Goal: Task Accomplishment & Management: Manage account settings

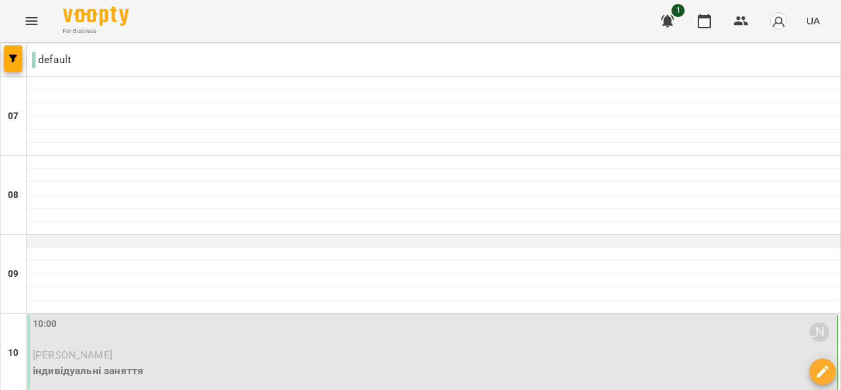
scroll to position [158, 0]
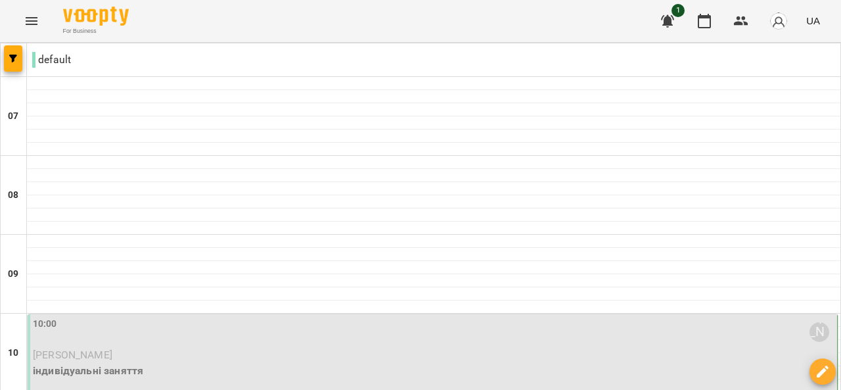
click at [105, 348] on span "[PERSON_NAME]" at bounding box center [73, 354] width 80 height 12
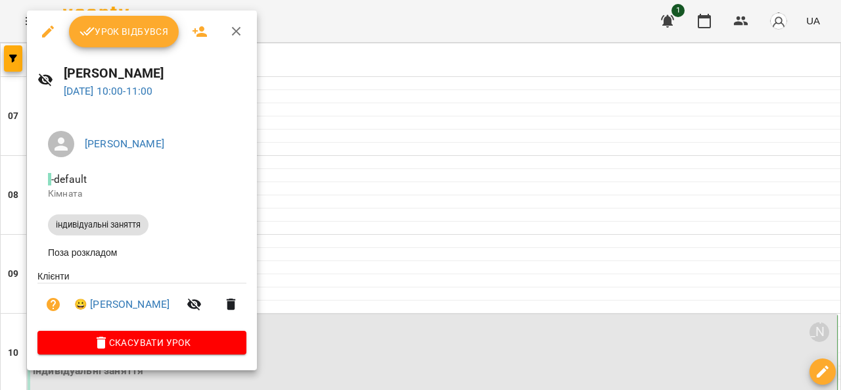
click at [115, 27] on span "Урок відбувся" at bounding box center [124, 32] width 89 height 16
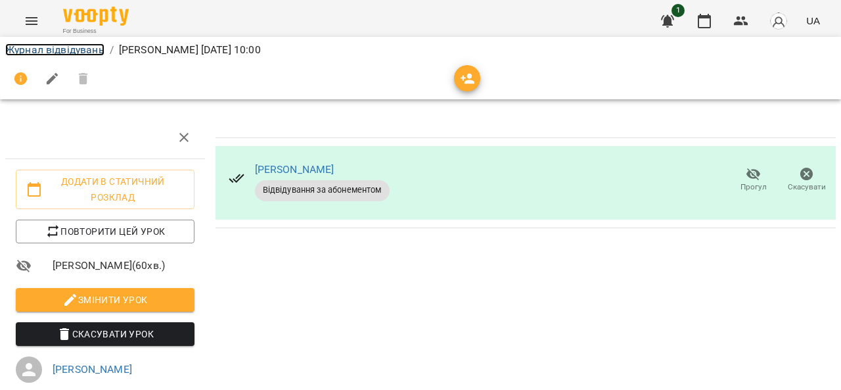
click at [86, 45] on link "Журнал відвідувань" at bounding box center [54, 49] width 99 height 12
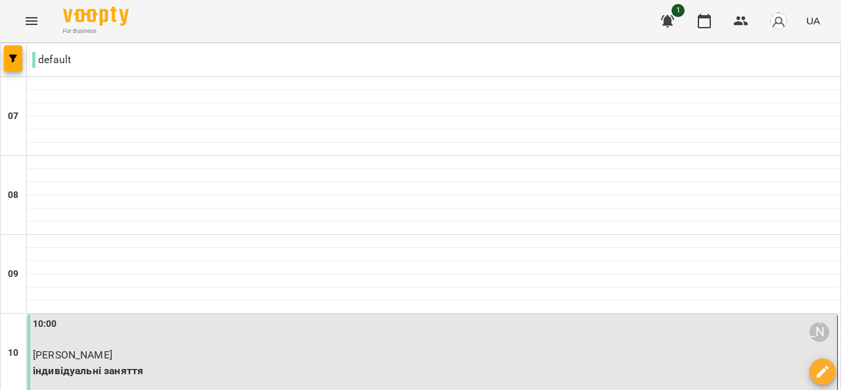
scroll to position [158, 0]
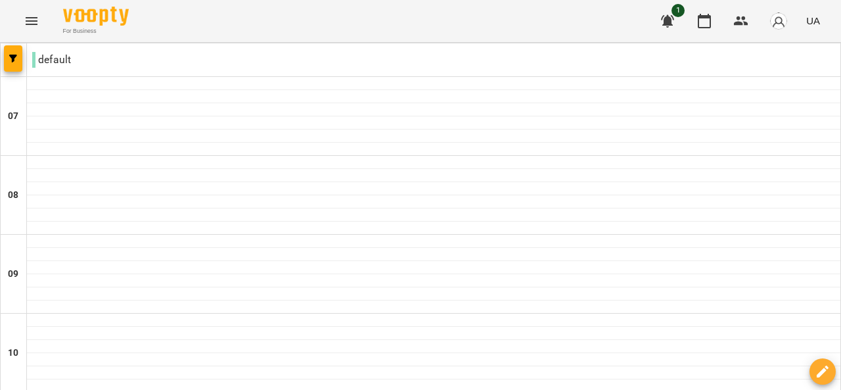
scroll to position [874, 0]
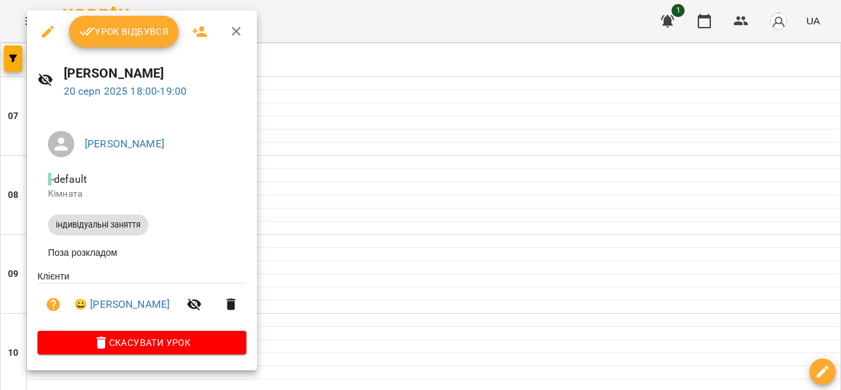
click at [137, 28] on span "Урок відбувся" at bounding box center [124, 32] width 89 height 16
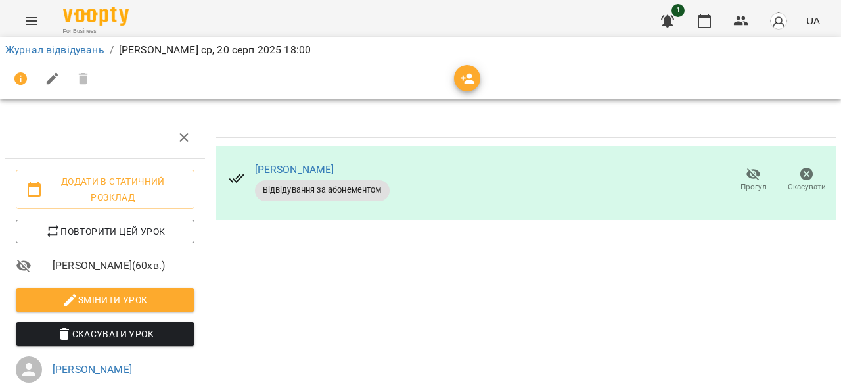
click at [89, 41] on div "Журнал відвідувань / [PERSON_NAME] [DATE] 18:00" at bounding box center [421, 49] width 836 height 21
click at [89, 44] on link "Журнал відвідувань" at bounding box center [54, 49] width 99 height 12
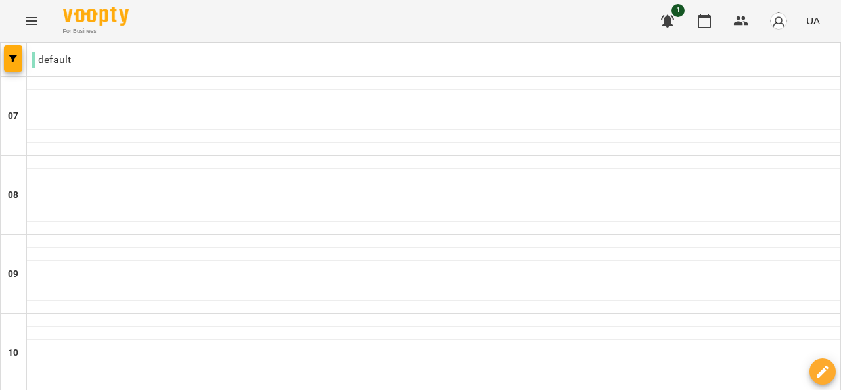
scroll to position [109, 0]
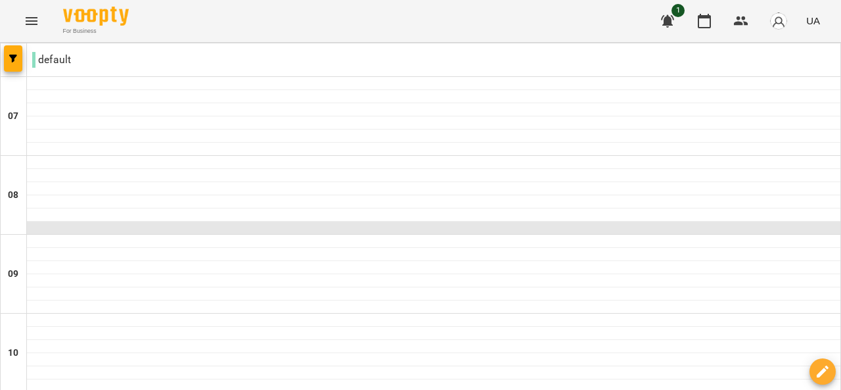
scroll to position [892, 0]
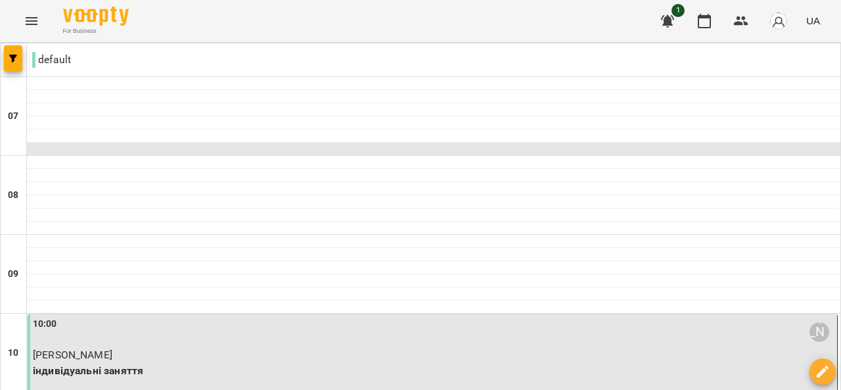
scroll to position [200, 0]
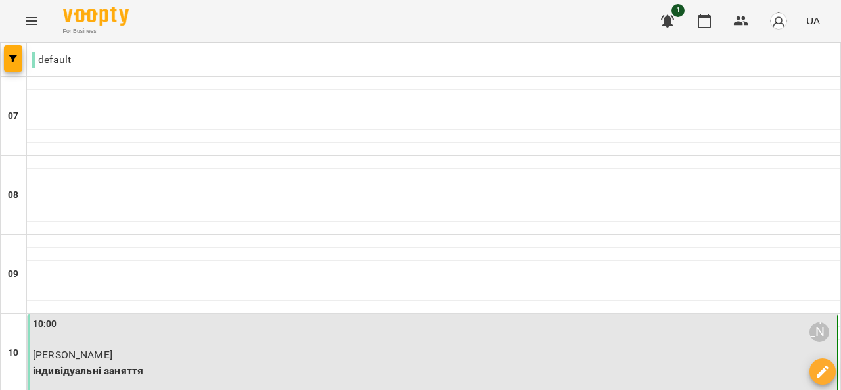
select select "**********"
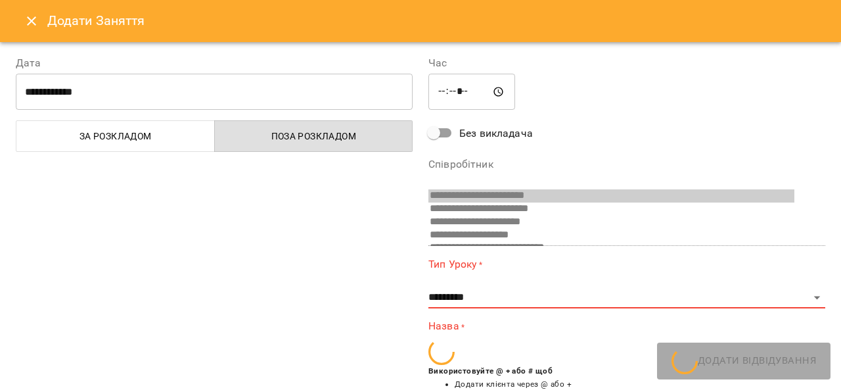
scroll to position [269, 0]
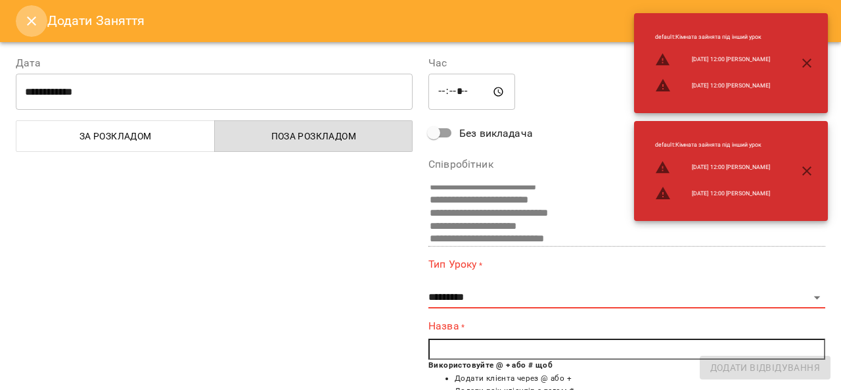
click at [41, 16] on button "Close" at bounding box center [32, 21] width 32 height 32
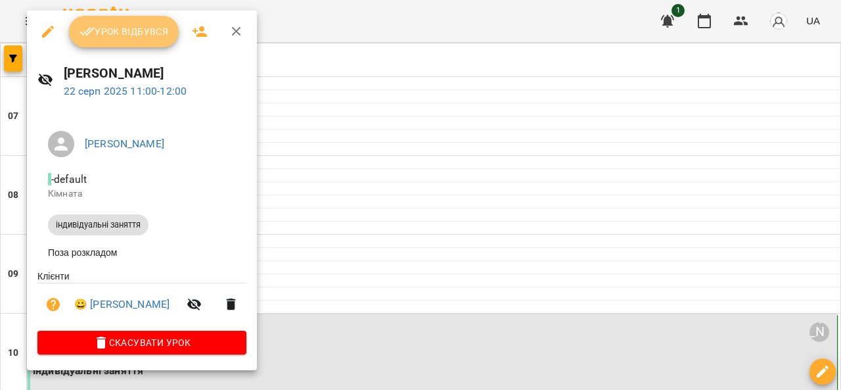
click at [133, 16] on button "Урок відбувся" at bounding box center [124, 32] width 110 height 32
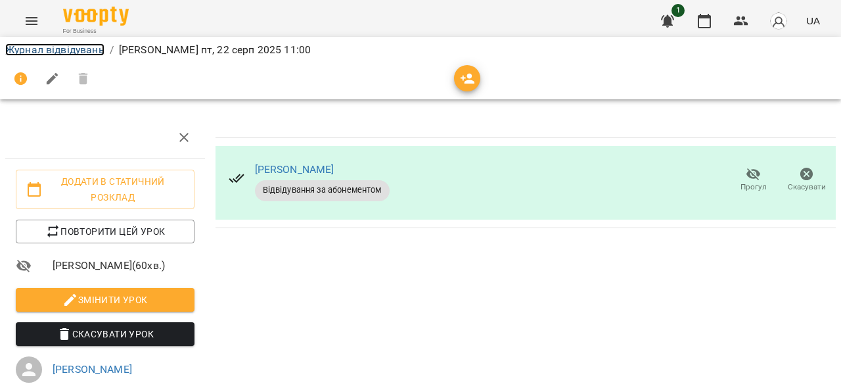
click at [92, 50] on link "Журнал відвідувань" at bounding box center [54, 49] width 99 height 12
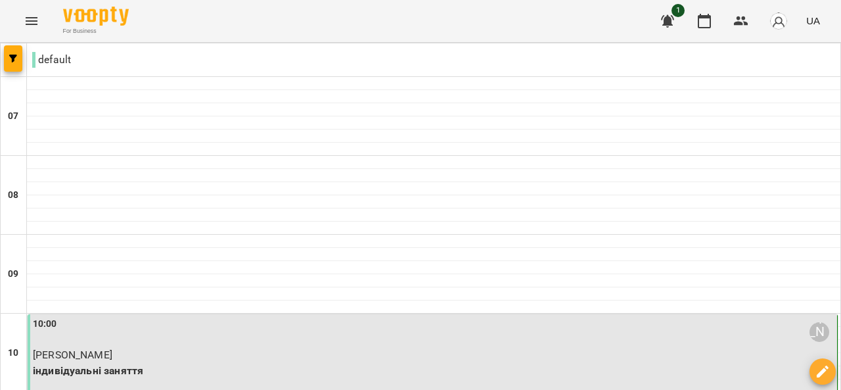
scroll to position [872, 0]
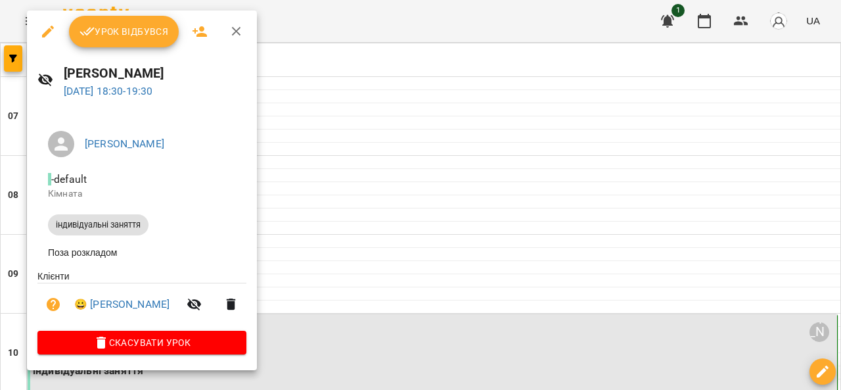
click at [384, 191] on div at bounding box center [420, 195] width 841 height 390
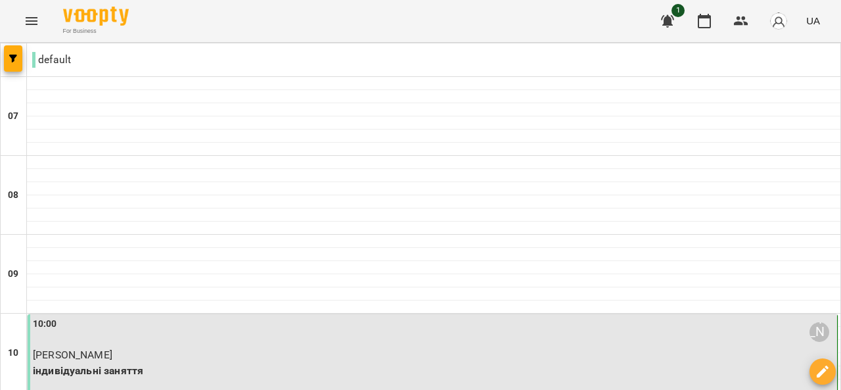
scroll to position [342, 0]
type input "**********"
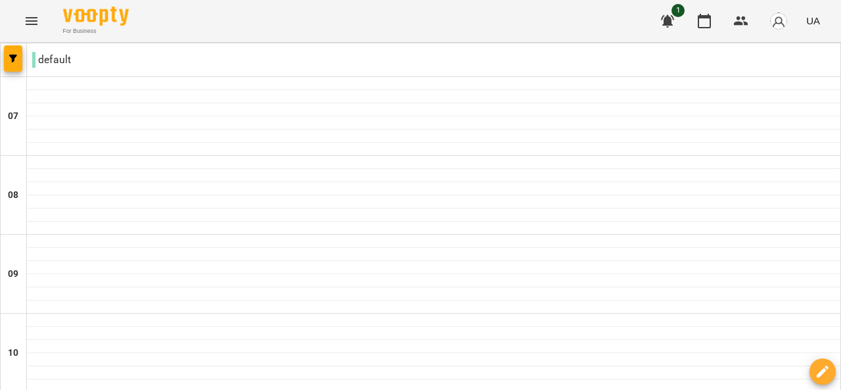
scroll to position [0, 0]
